Goal: Find specific page/section: Find specific page/section

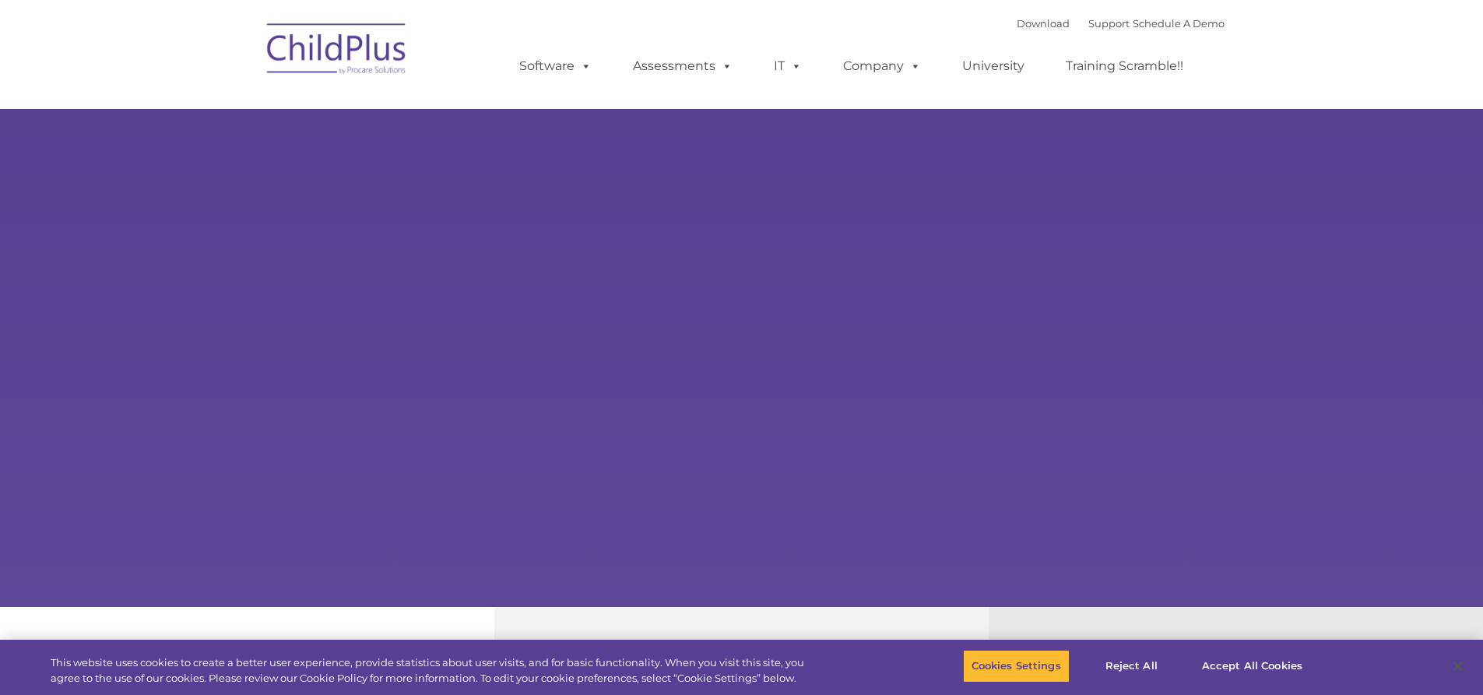
select select "MEDIUM"
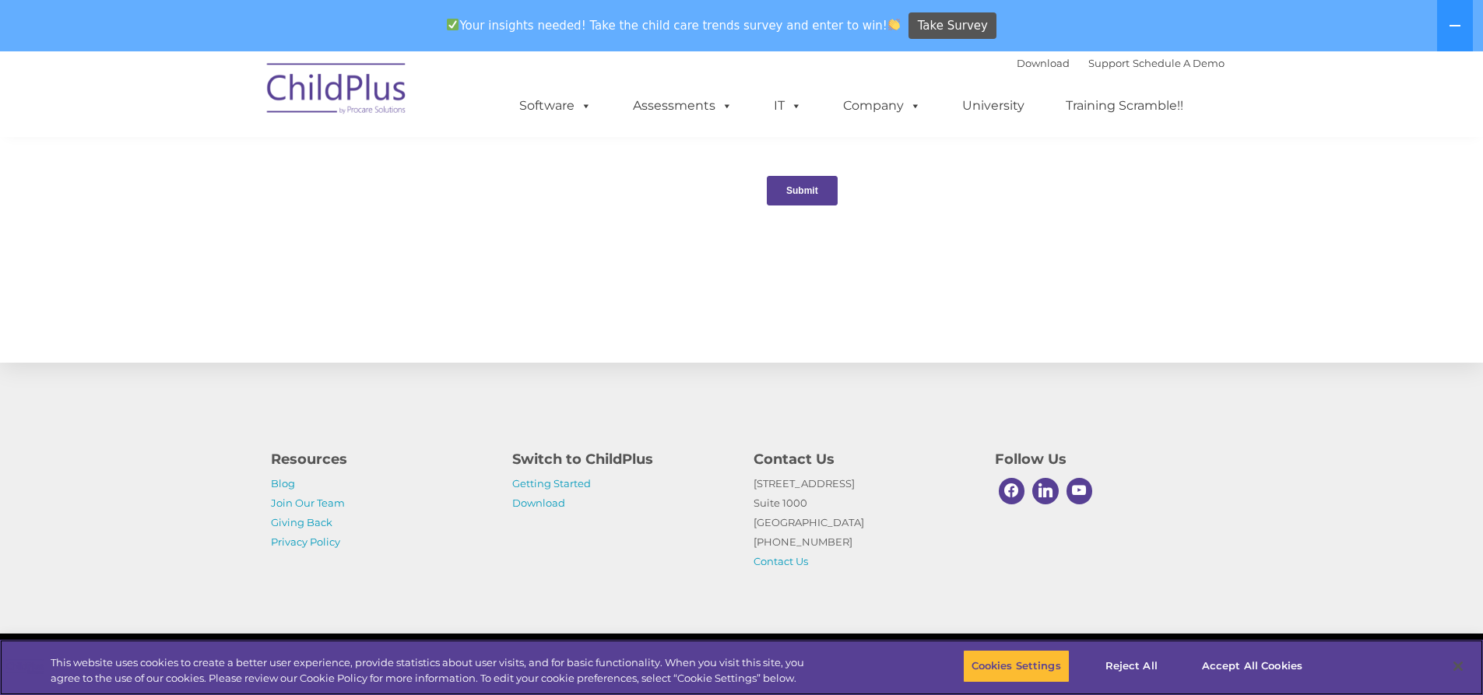
scroll to position [1189, 0]
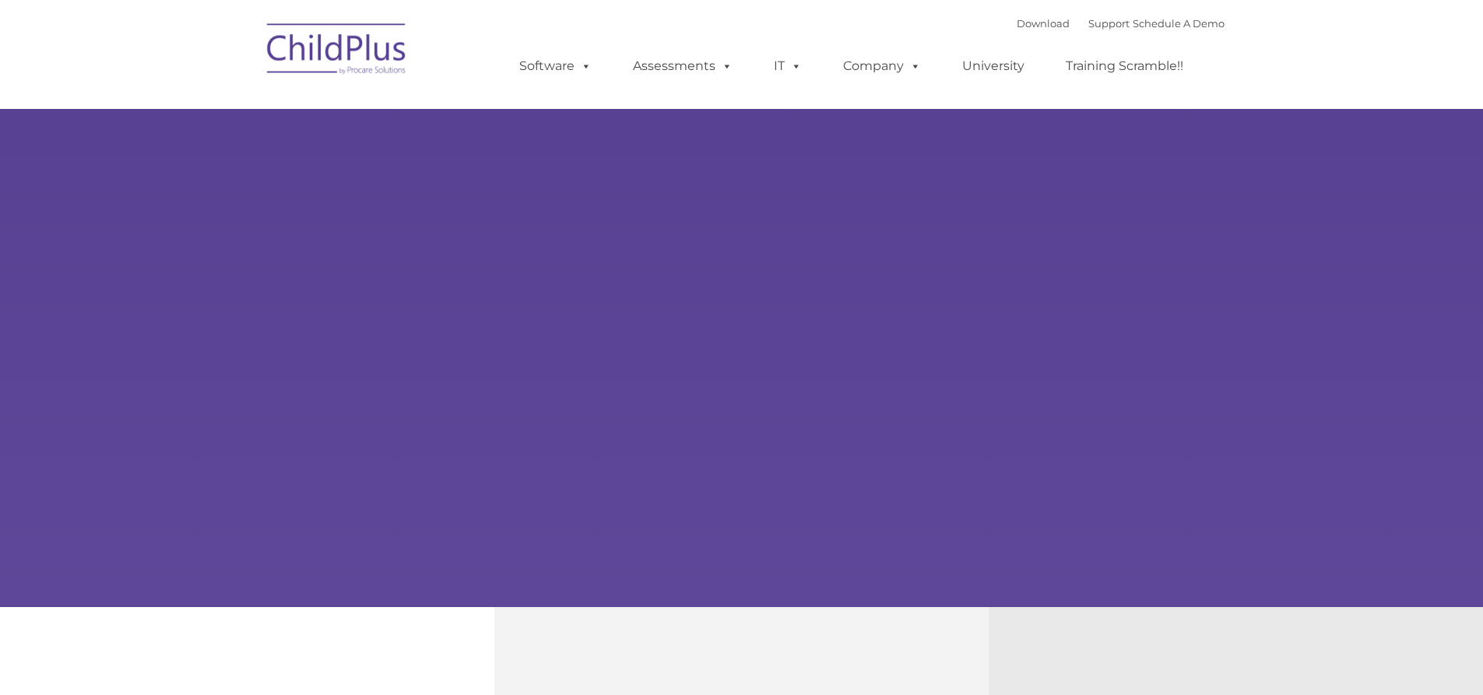
type input ""
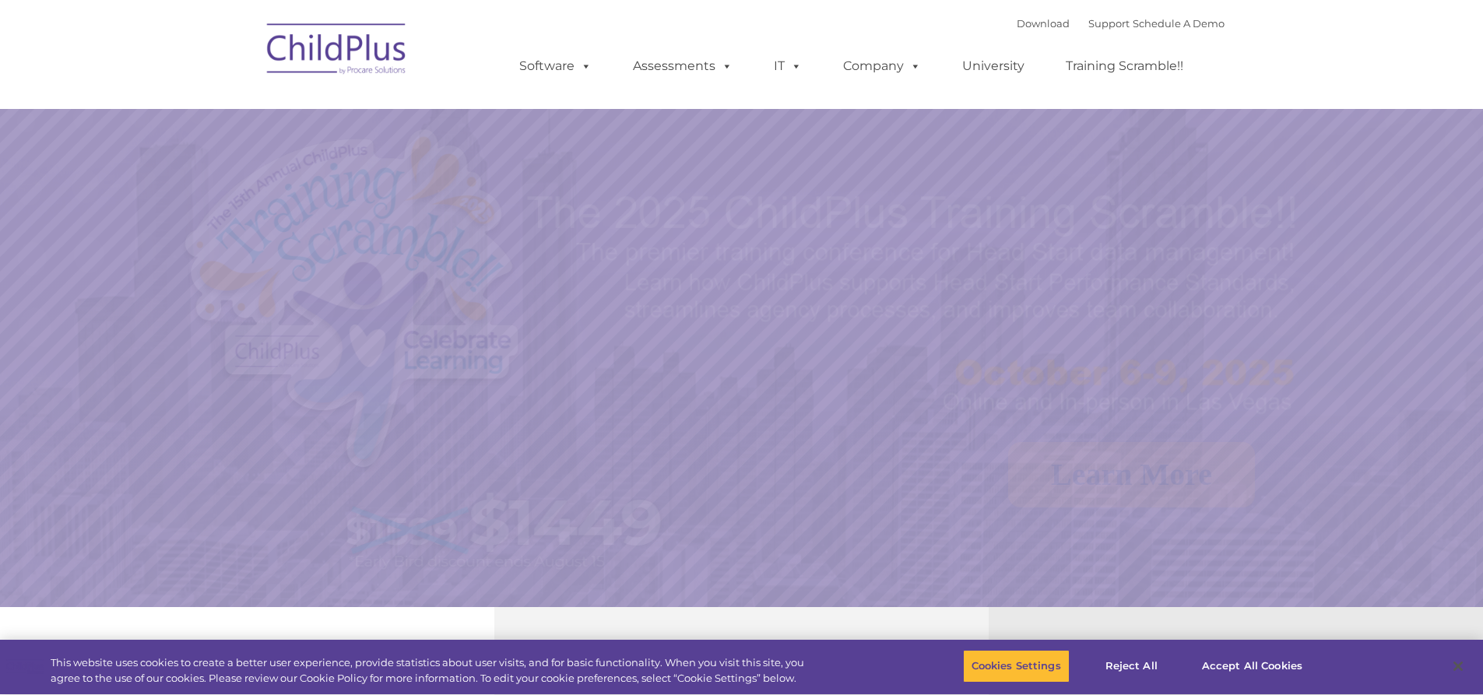
select select "MEDIUM"
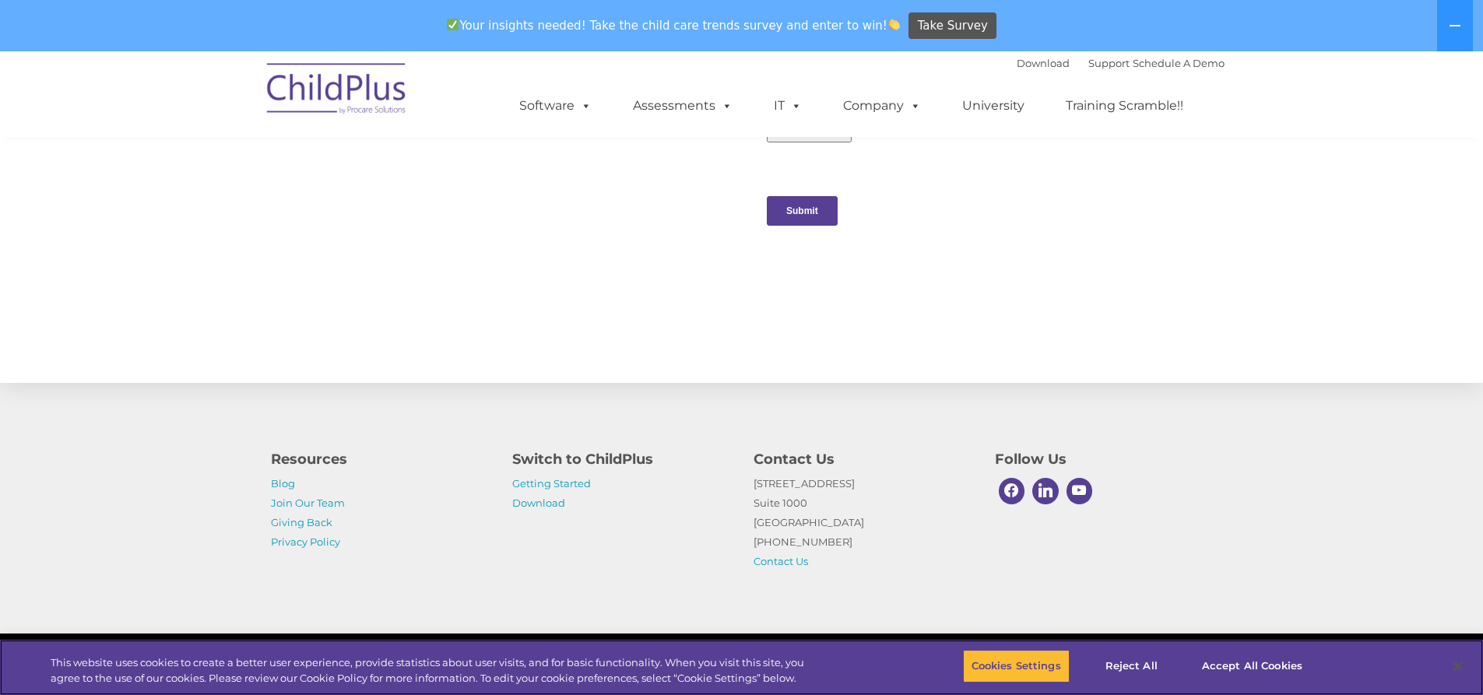
scroll to position [1579, 0]
